Goal: Complete application form: Complete application form

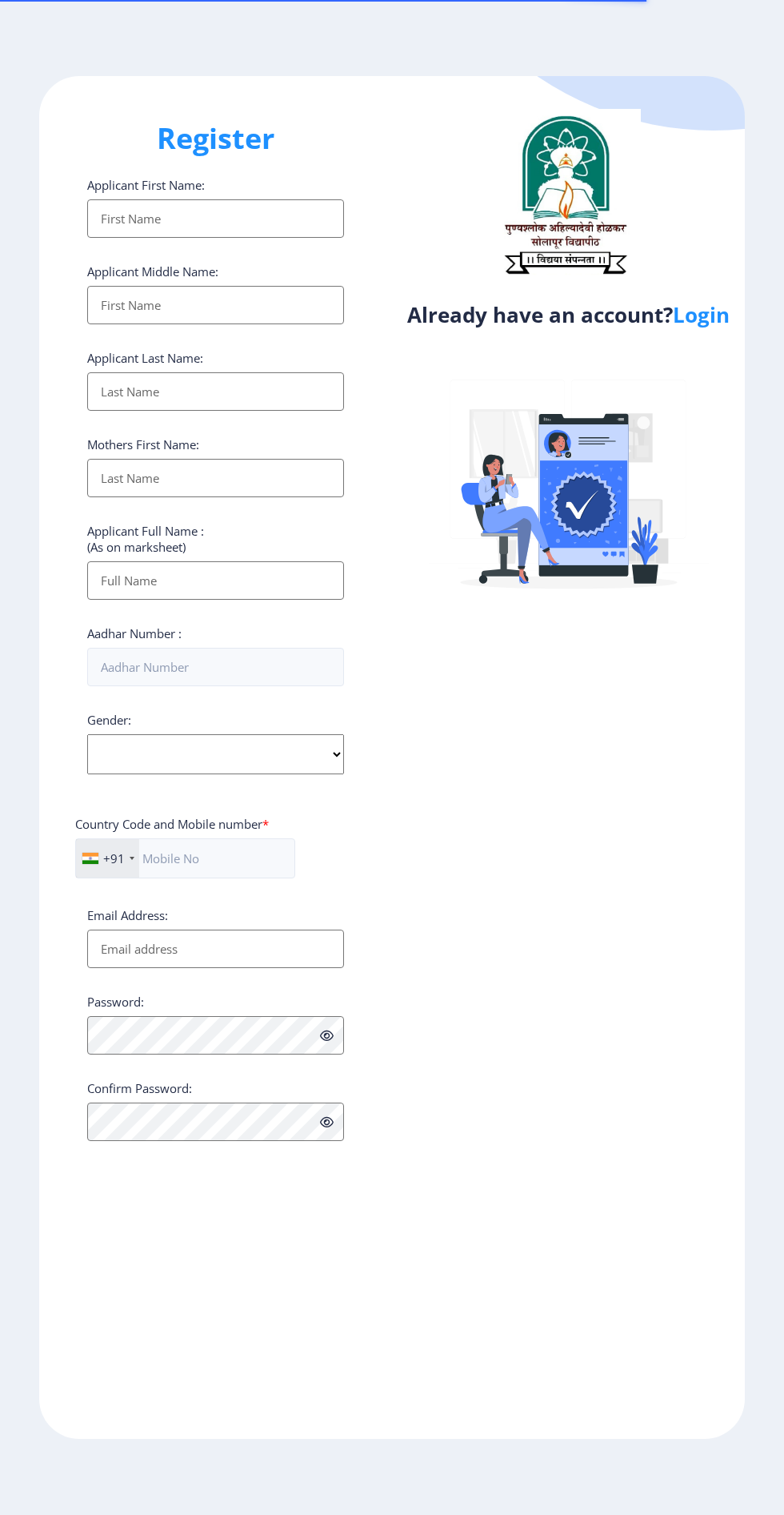
select select
click at [715, 329] on link "Login" at bounding box center [701, 315] width 57 height 29
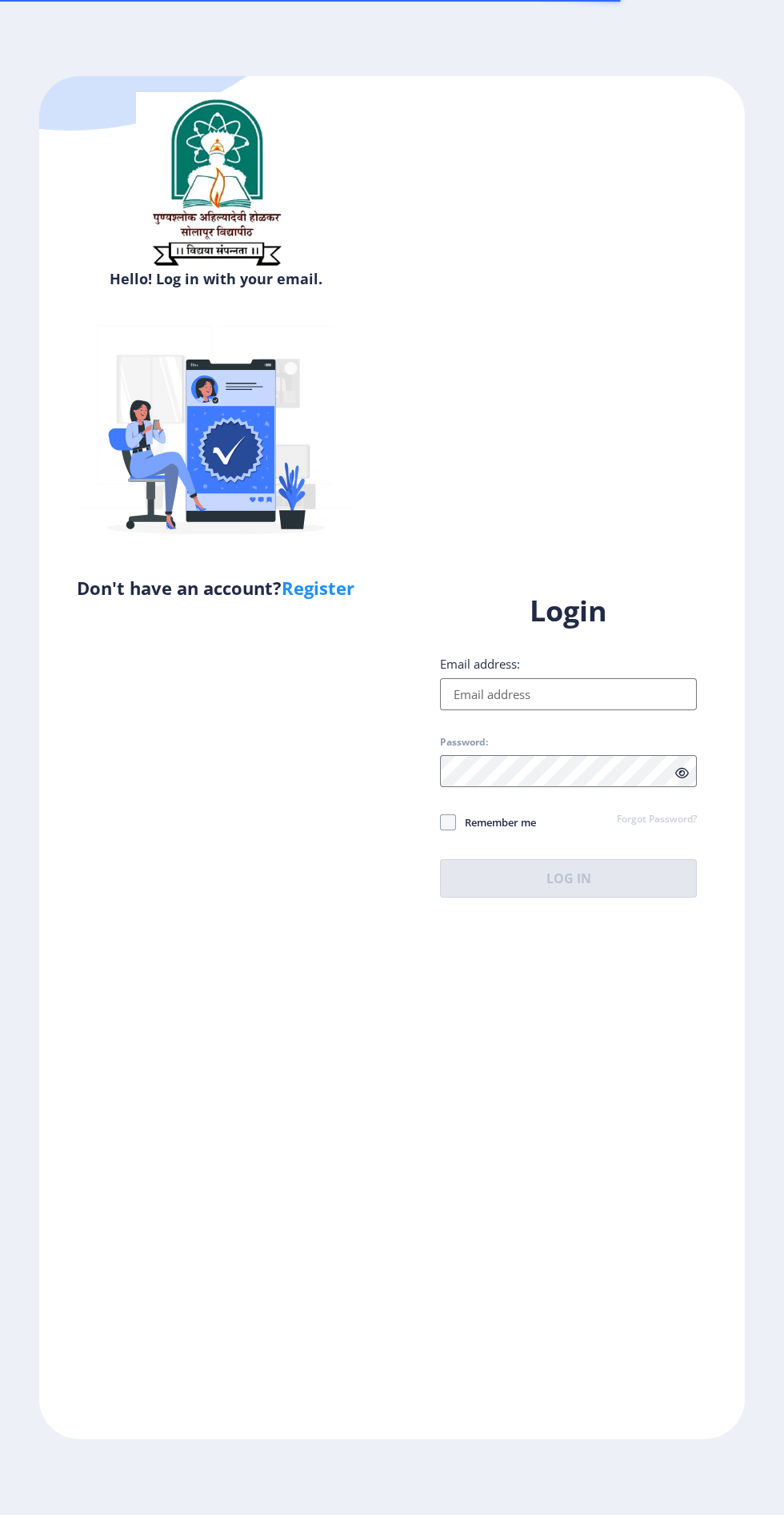
click at [529, 710] on input "Email address:" at bounding box center [569, 694] width 257 height 32
type input "[EMAIL_ADDRESS][DOMAIN_NAME]"
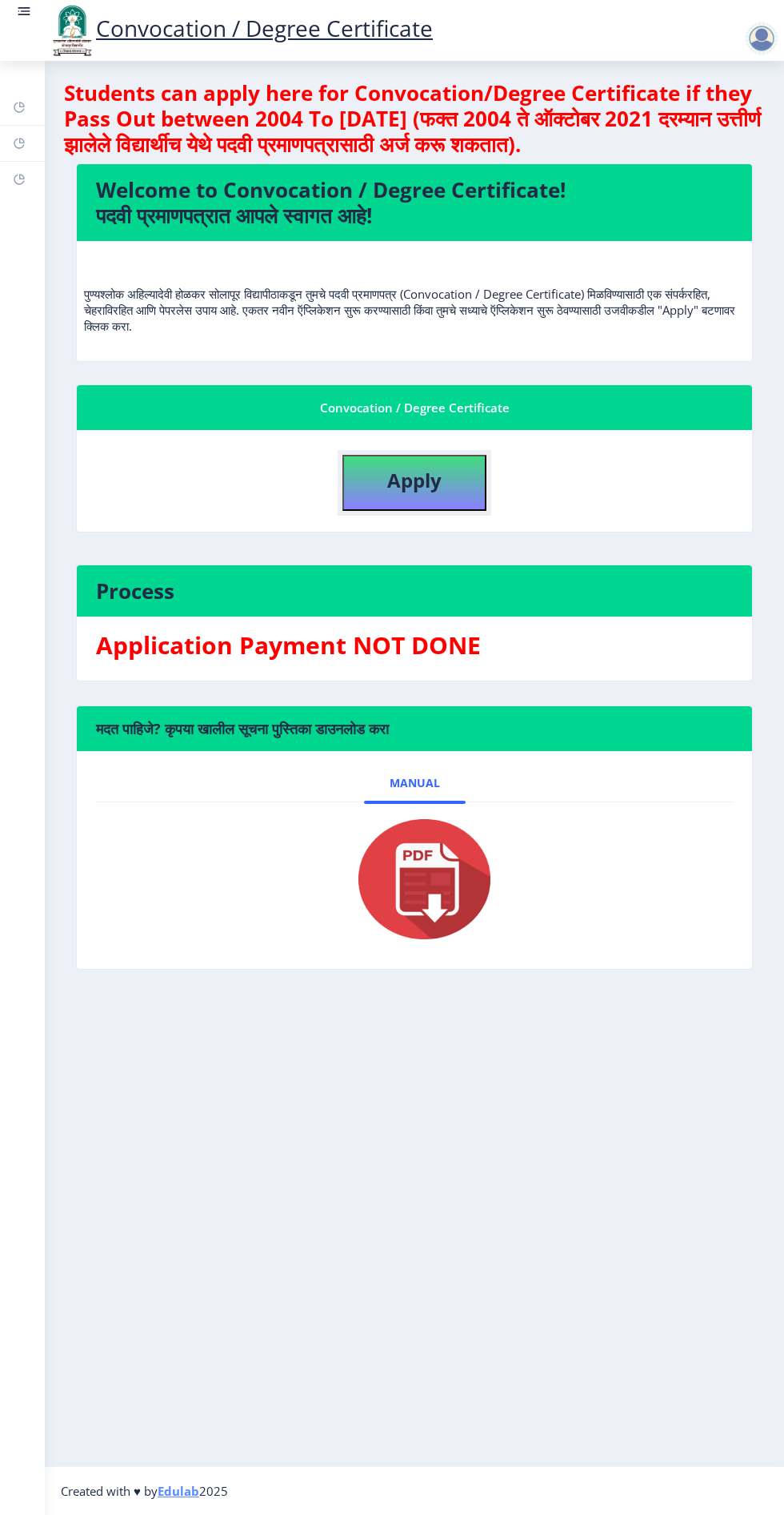
click at [430, 503] on button "Apply" at bounding box center [414, 483] width 144 height 56
select select
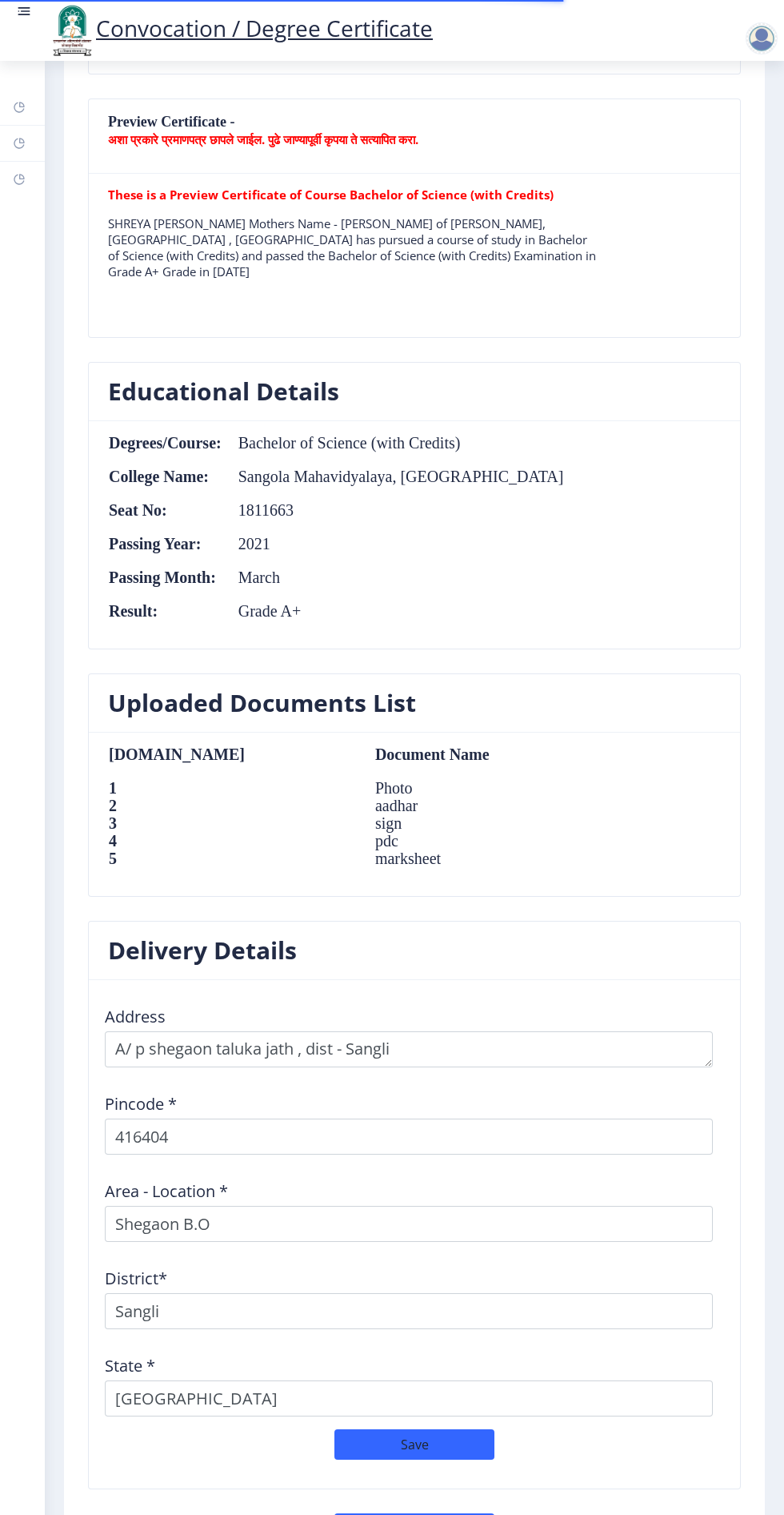
scroll to position [1178, 0]
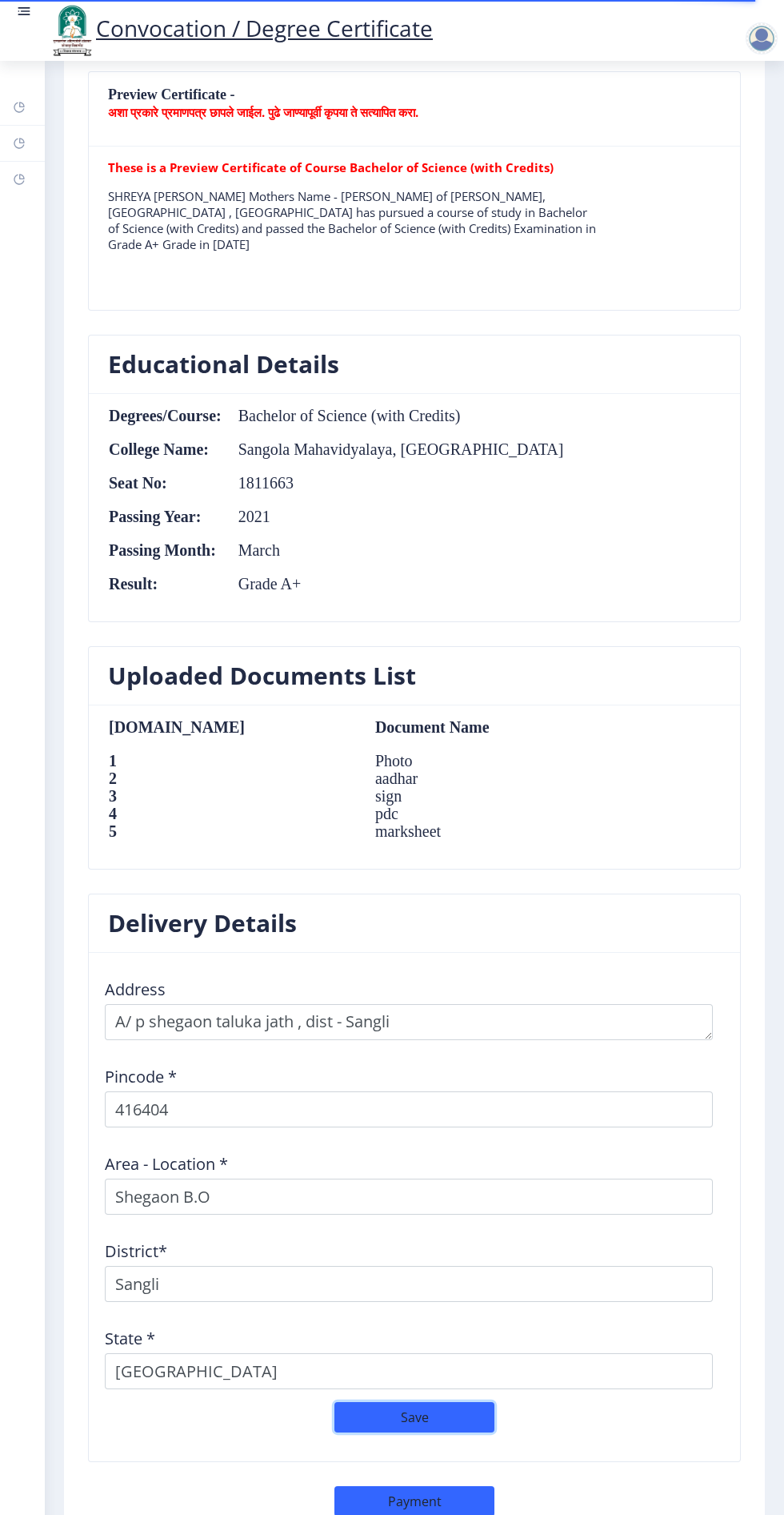
click at [426, 1413] on button "Save" at bounding box center [414, 1417] width 160 height 31
click at [427, 1496] on button "Payment" at bounding box center [414, 1501] width 160 height 31
select select "sealed"
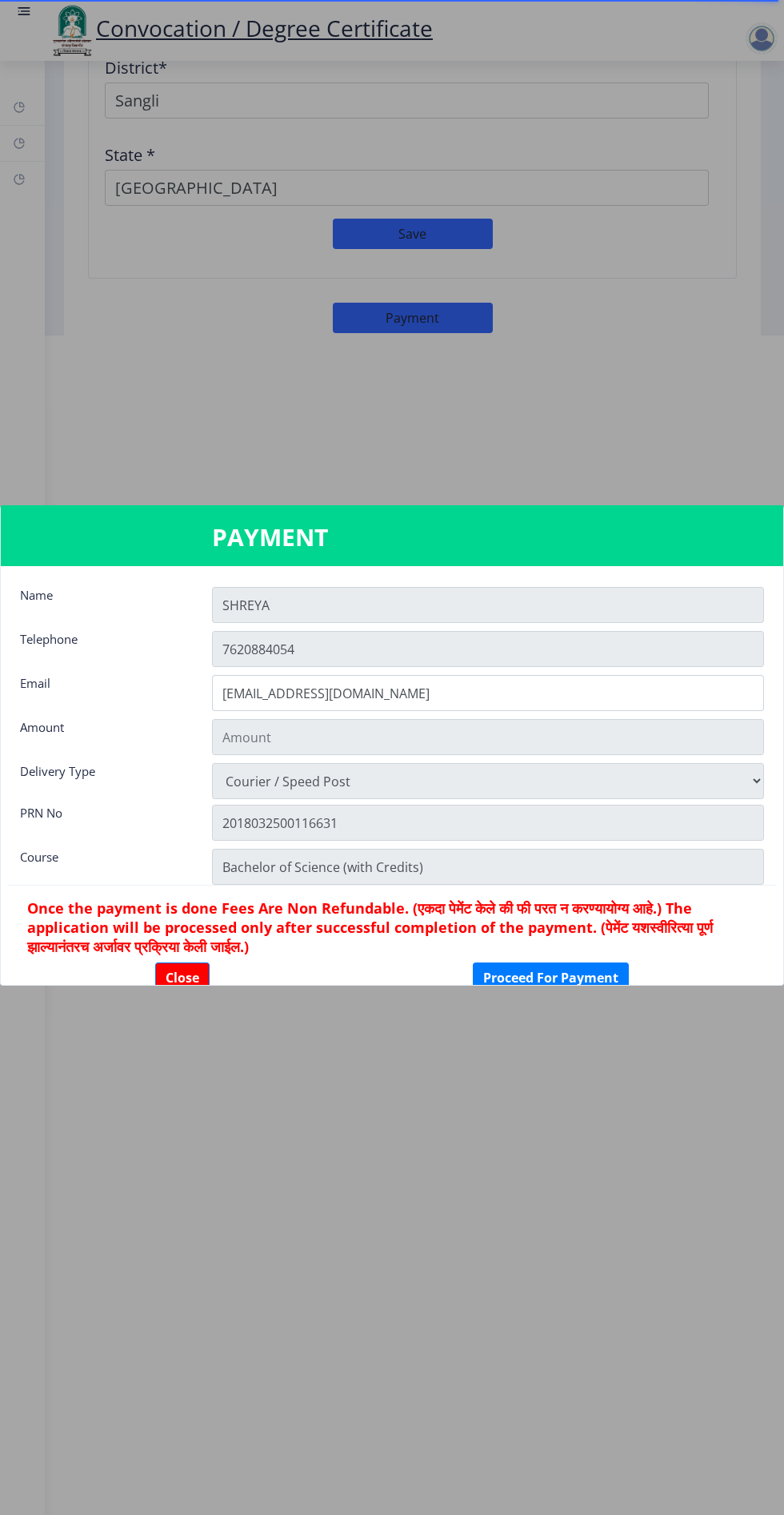
type input "2885"
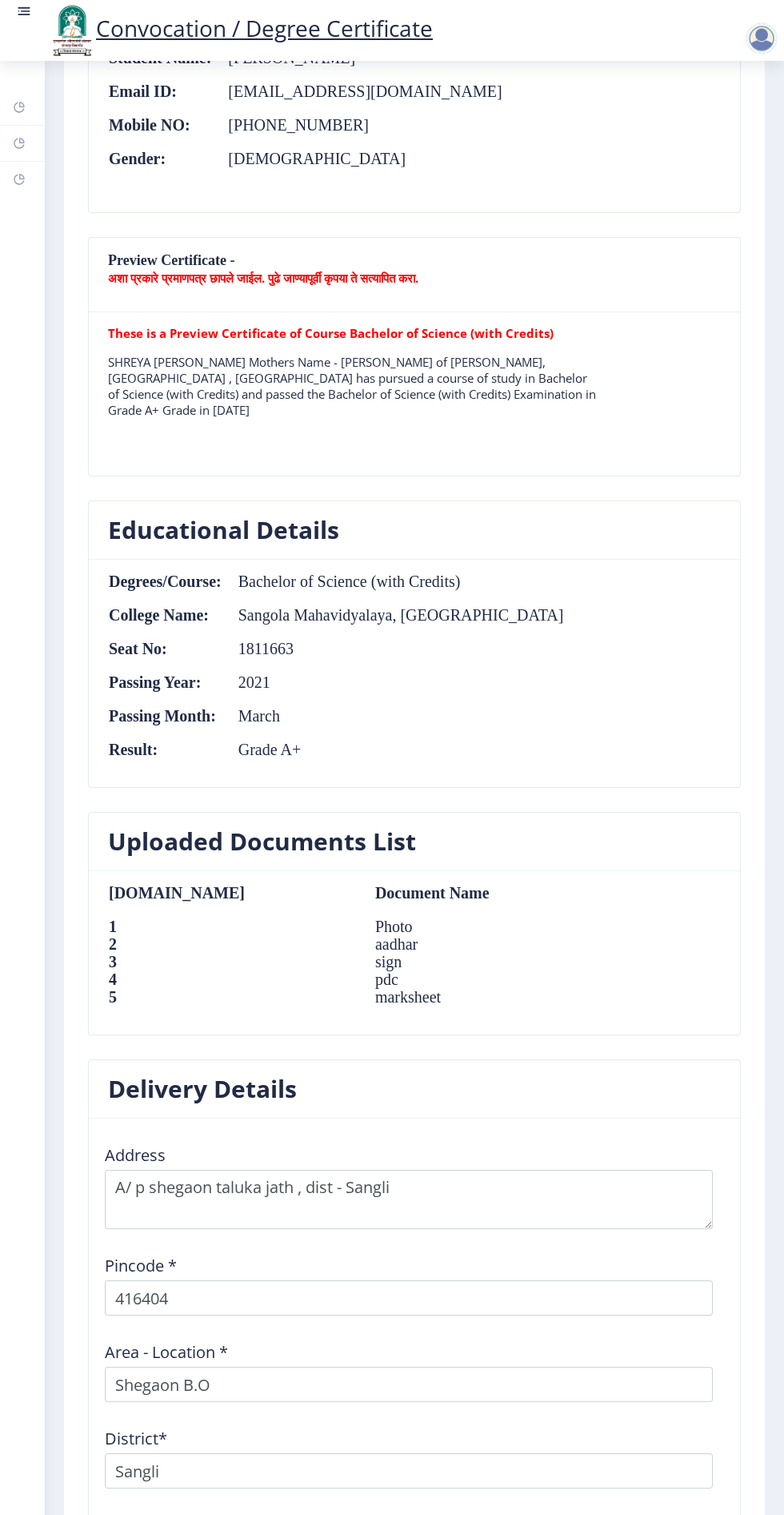
scroll to position [1198, 0]
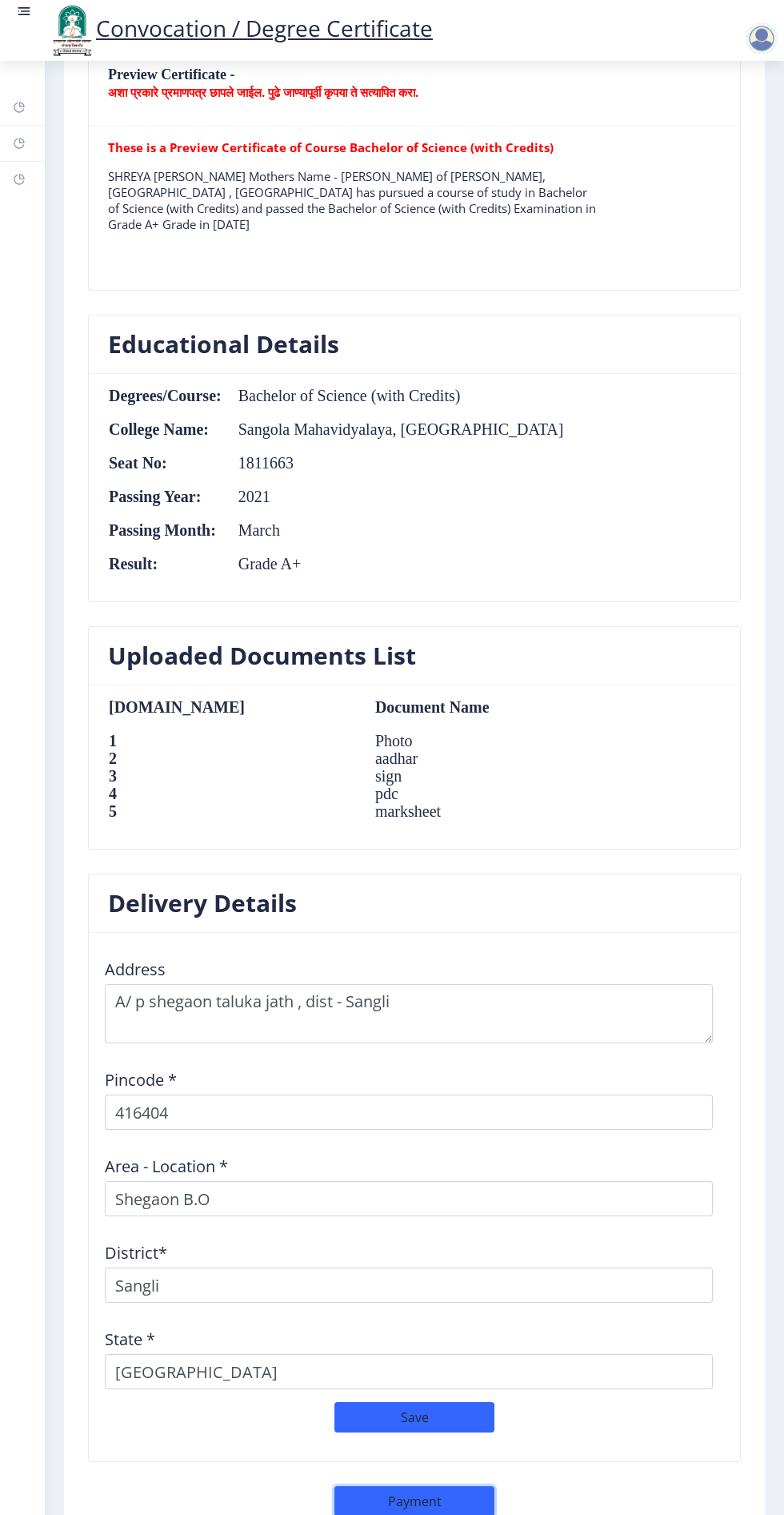
click at [414, 1490] on button "Payment" at bounding box center [414, 1501] width 160 height 31
select select "sealed"
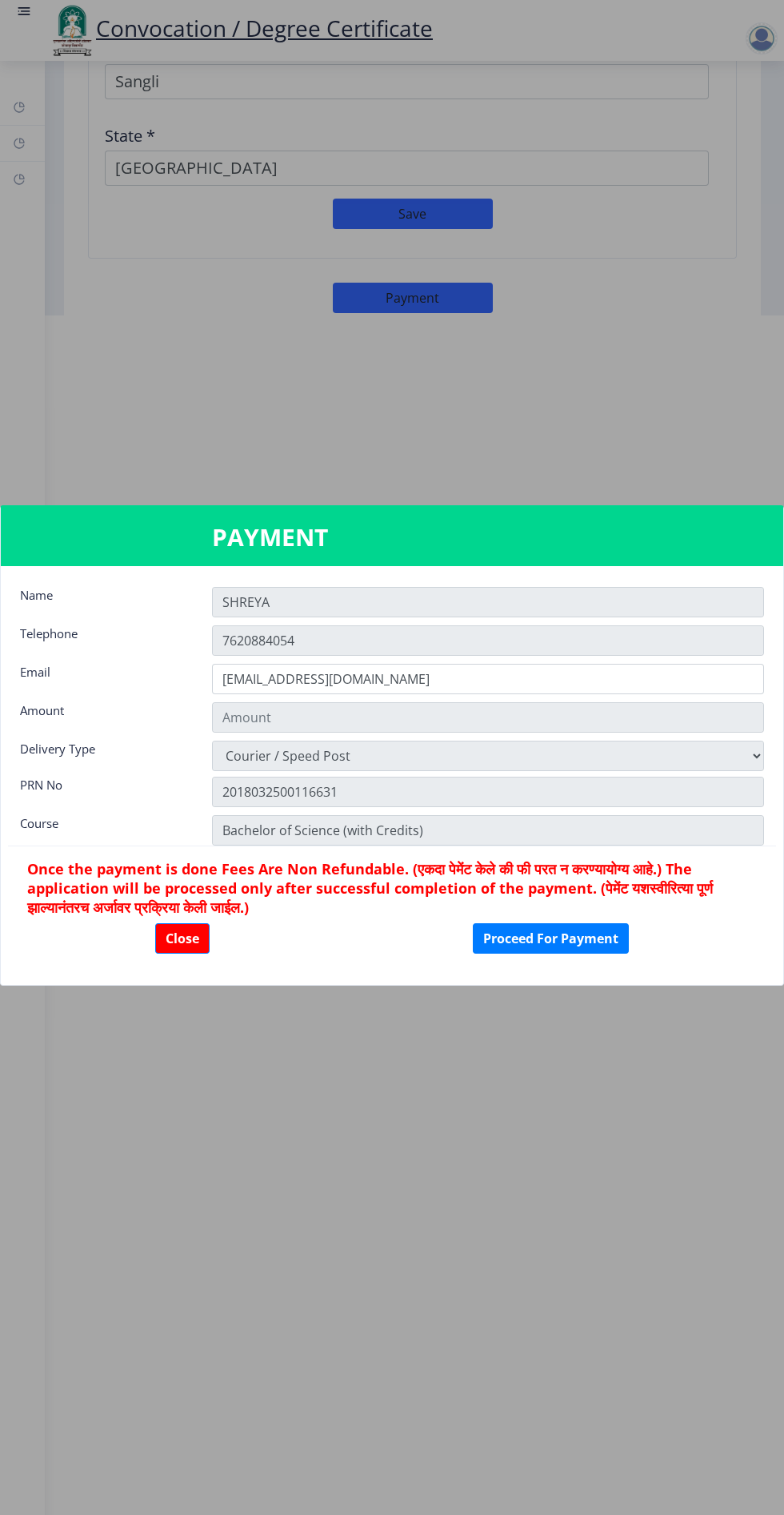
type input "2885"
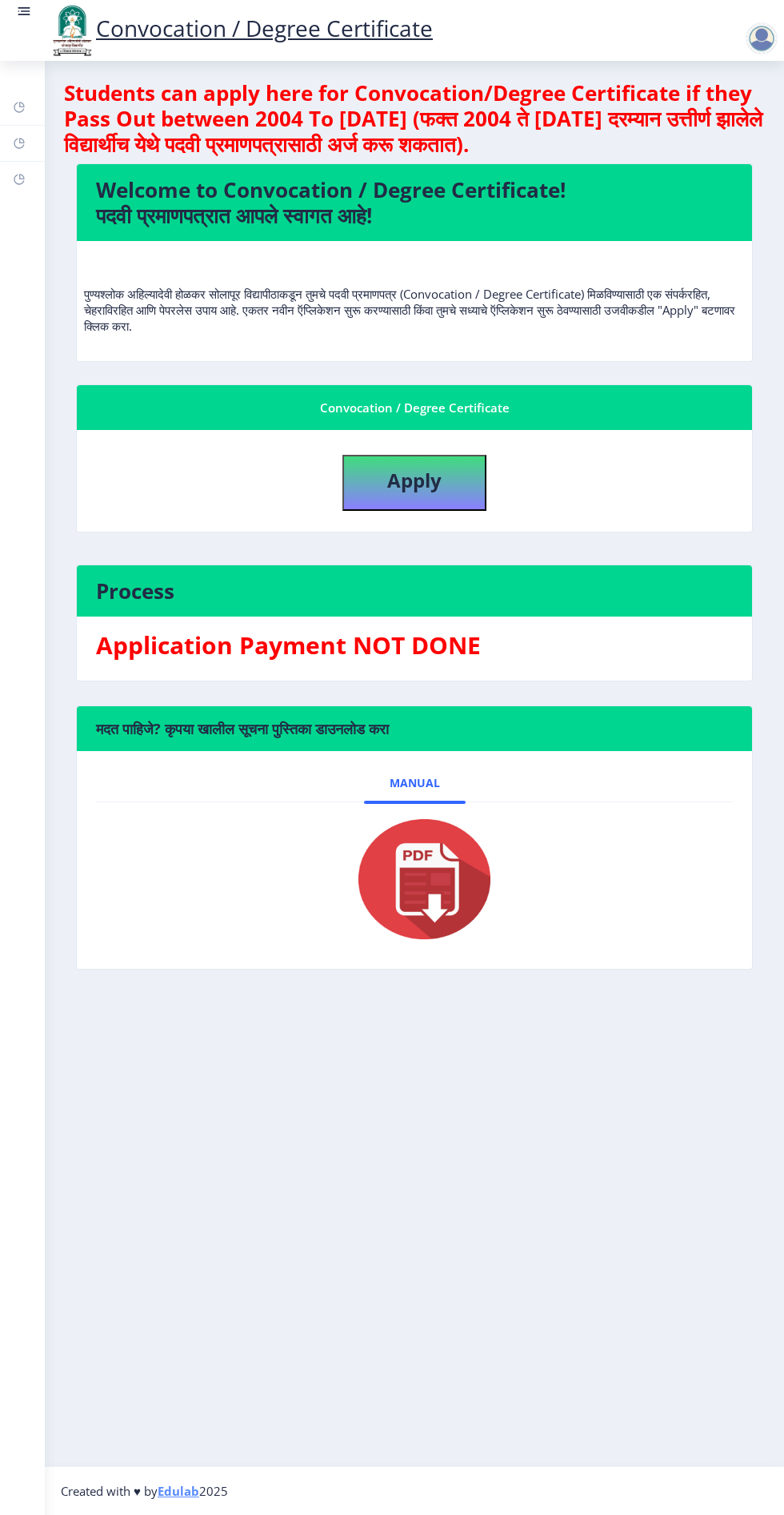
click at [415, 895] on img at bounding box center [414, 878] width 160 height 128
click at [421, 872] on img at bounding box center [414, 878] width 160 height 128
click at [414, 872] on img at bounding box center [414, 878] width 160 height 128
click at [431, 874] on img at bounding box center [414, 878] width 160 height 128
